Goal: Understand process/instructions: Learn how to perform a task or action

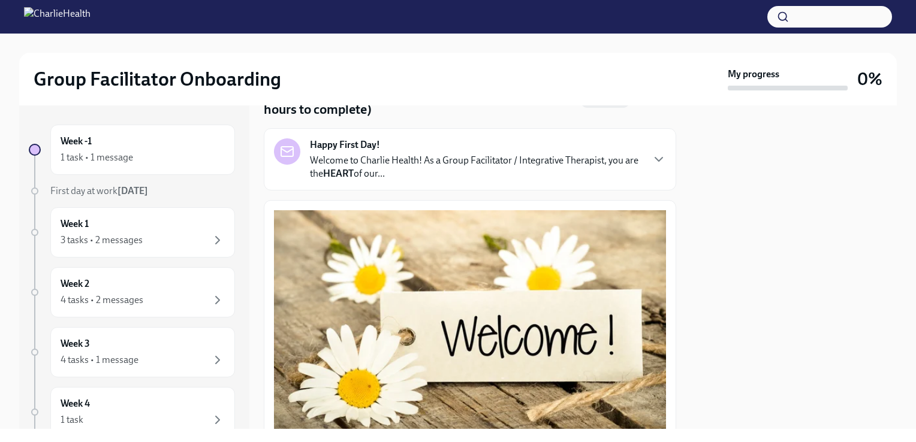
scroll to position [65, 0]
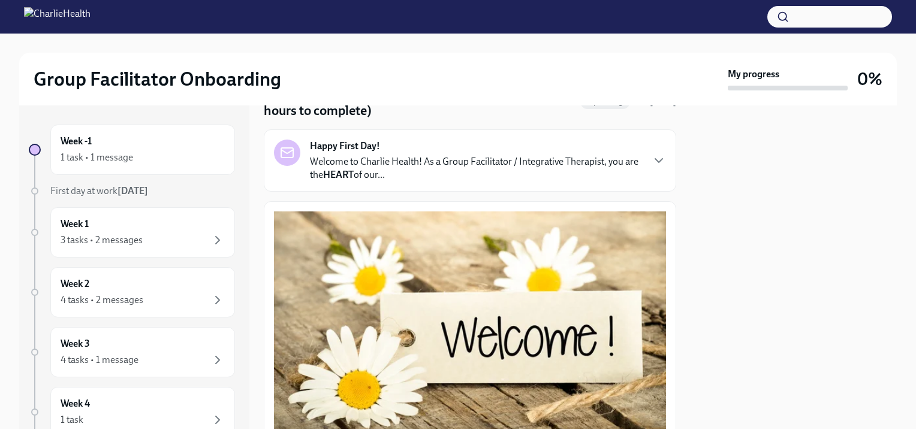
click at [422, 159] on p "Welcome to Charlie Health! As a Group Facilitator / Integrative Therapist, you …" at bounding box center [476, 168] width 332 height 26
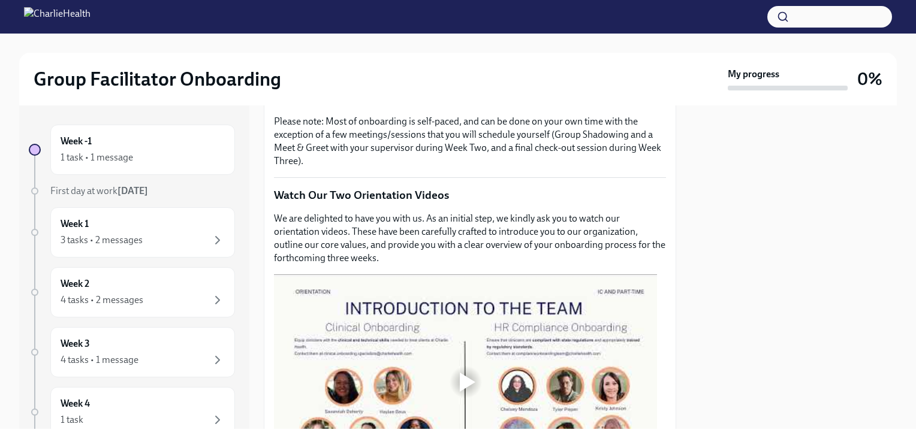
scroll to position [817, 0]
click at [343, 104] on strong "THIS" at bounding box center [343, 97] width 20 height 11
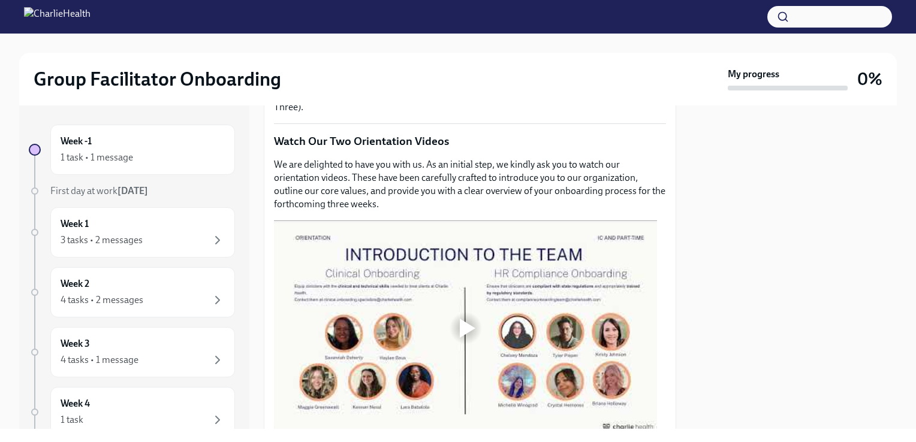
scroll to position [0, 0]
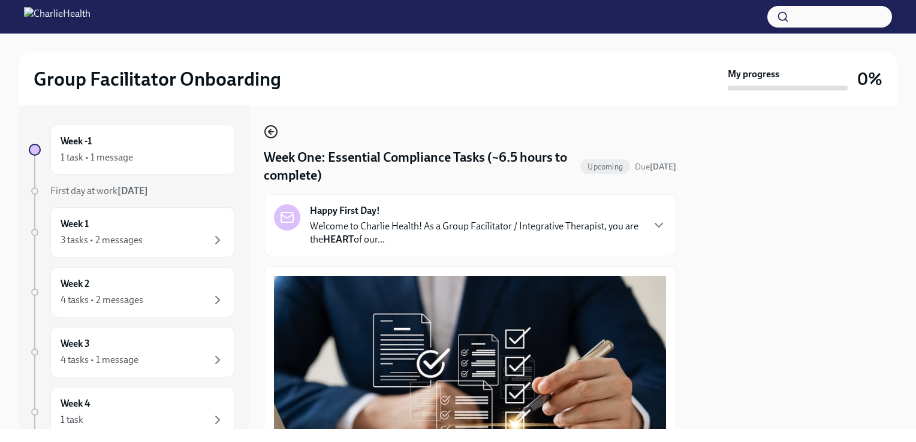
click at [270, 133] on icon "button" at bounding box center [270, 131] width 2 height 5
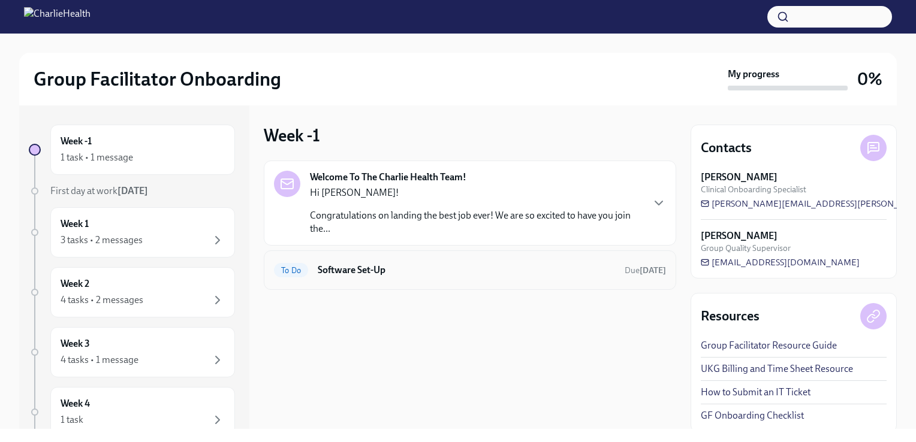
click at [541, 282] on div "To Do Software Set-Up Due in 3 days" at bounding box center [470, 271] width 412 height 40
click at [438, 271] on h6 "Software Set-Up" at bounding box center [466, 270] width 297 height 13
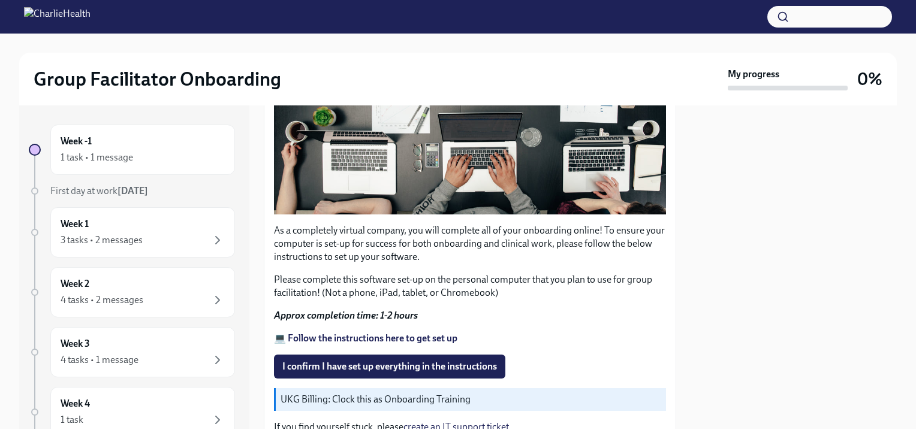
scroll to position [294, 0]
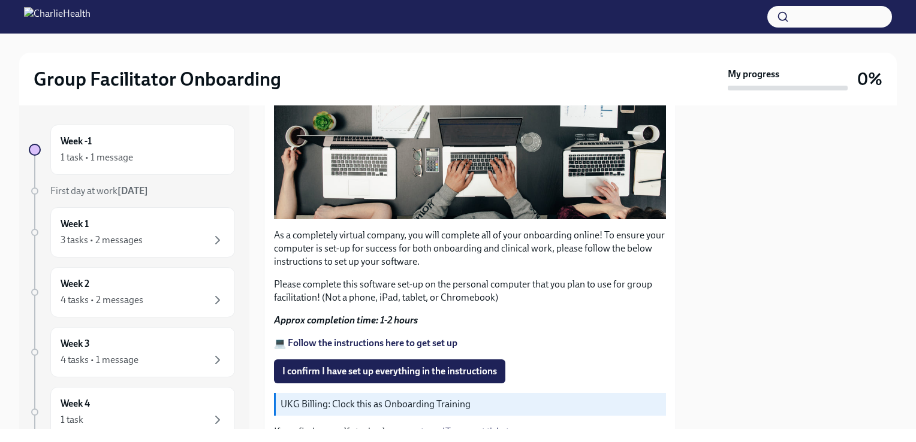
click at [423, 399] on p "UKG Billing: Clock this as Onboarding Training" at bounding box center [471, 404] width 381 height 13
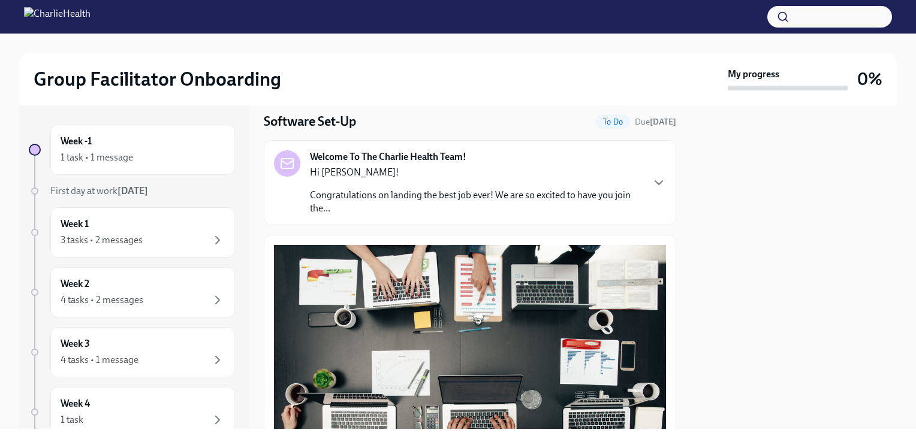
scroll to position [0, 0]
